Goal: Navigation & Orientation: Find specific page/section

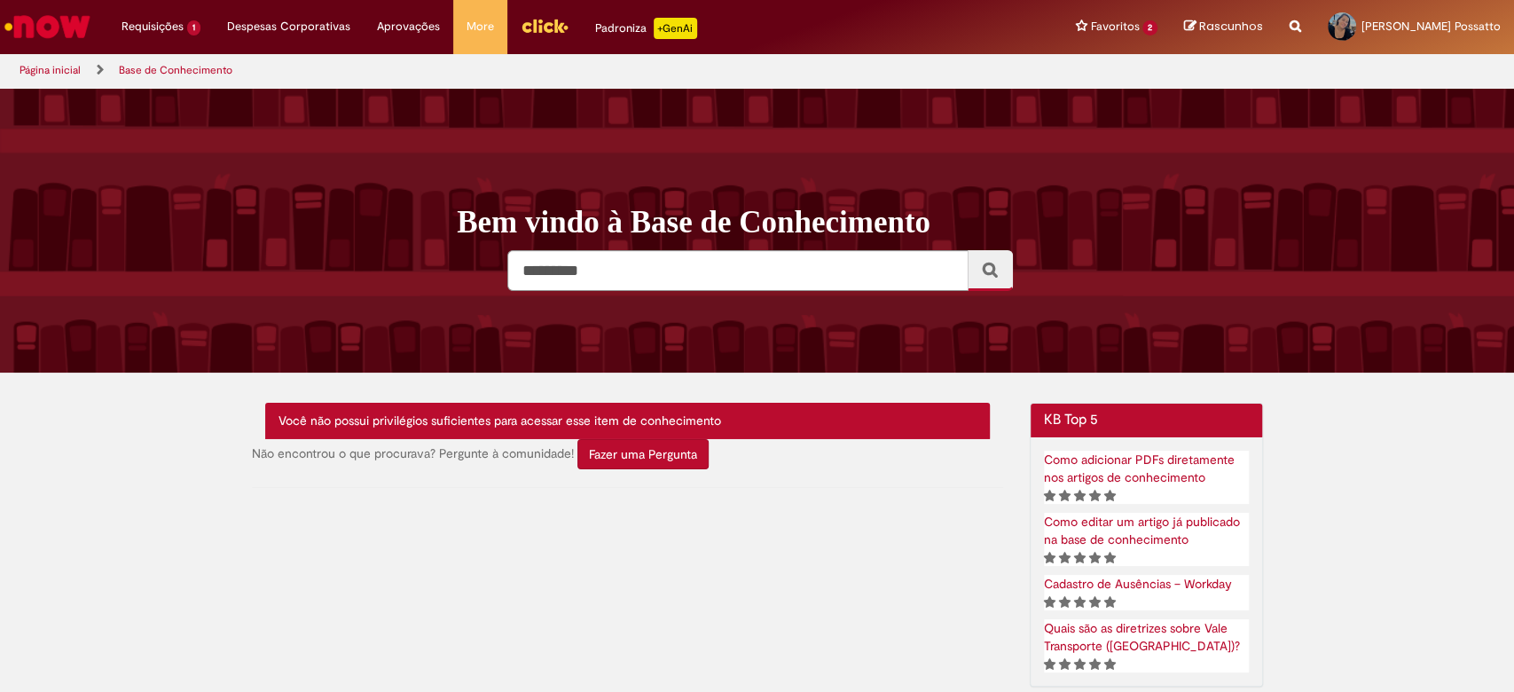
click at [31, 20] on img "Ir para a Homepage" at bounding box center [47, 26] width 91 height 35
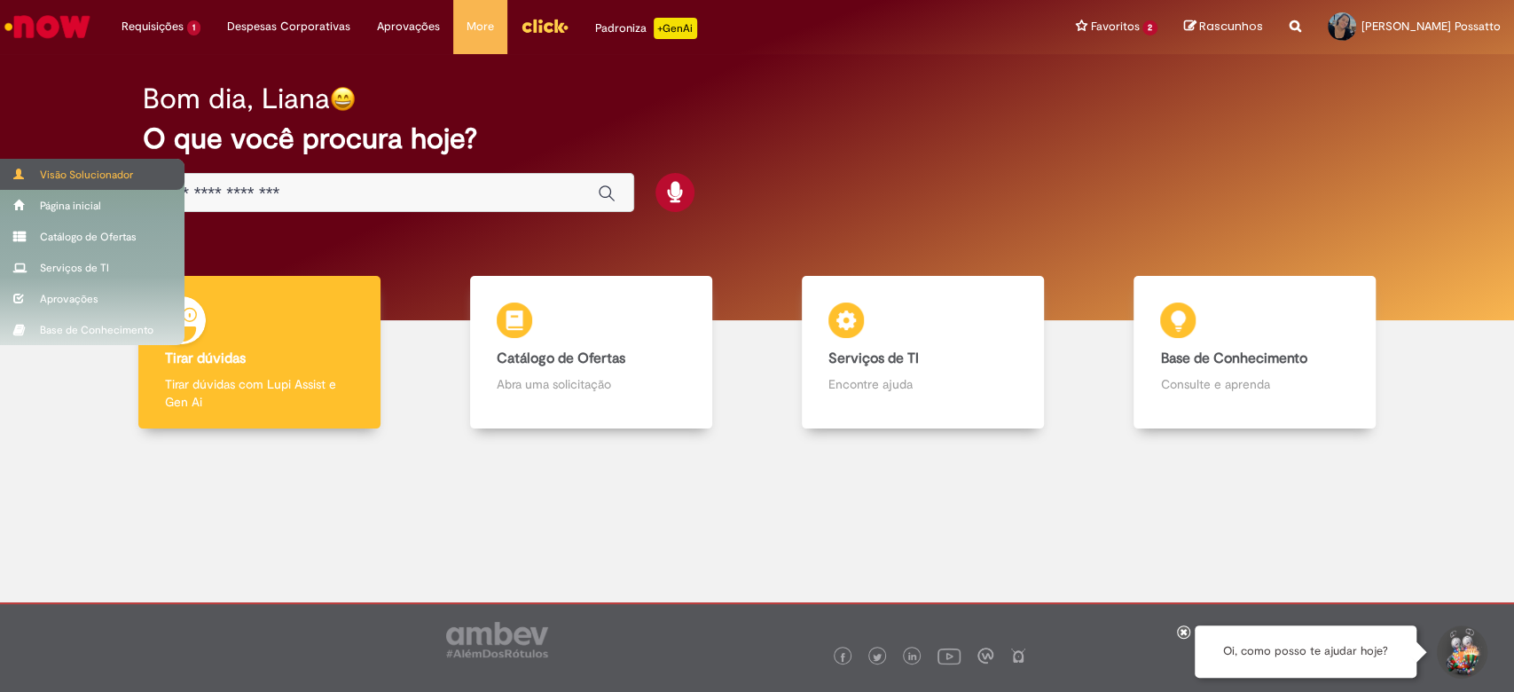
click at [63, 172] on div "Visão Solucionador" at bounding box center [92, 174] width 185 height 31
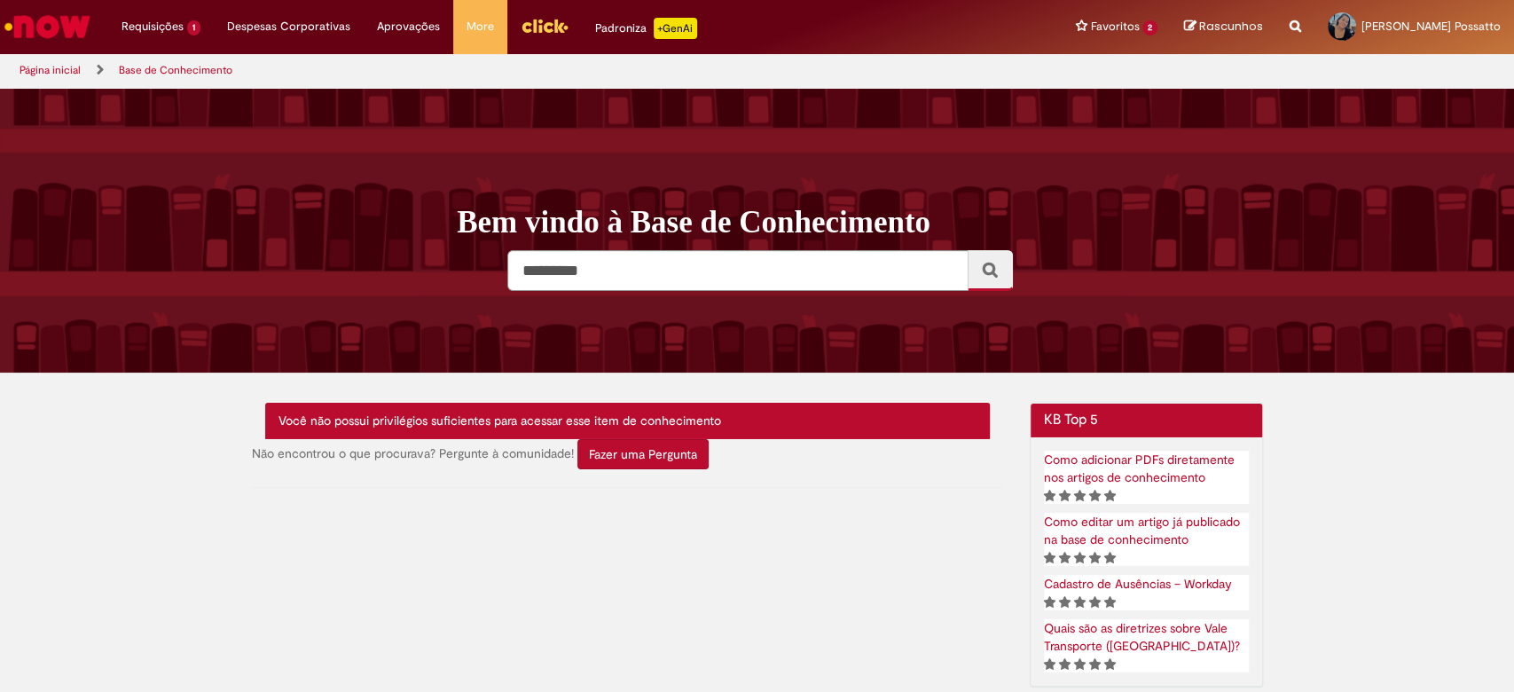
click at [66, 23] on img "Ir para a Homepage" at bounding box center [47, 26] width 91 height 35
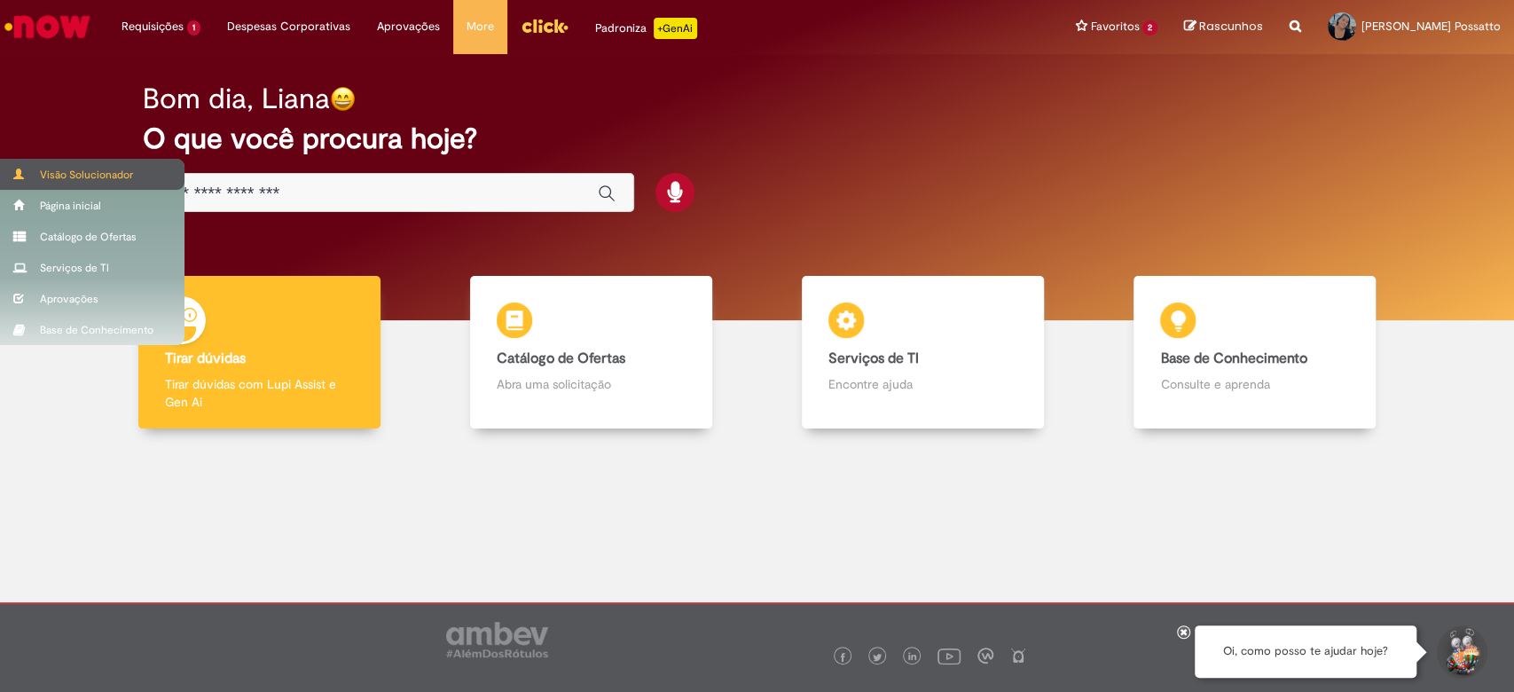
click at [62, 170] on div "Visão Solucionador" at bounding box center [92, 174] width 185 height 31
